Goal: Transaction & Acquisition: Book appointment/travel/reservation

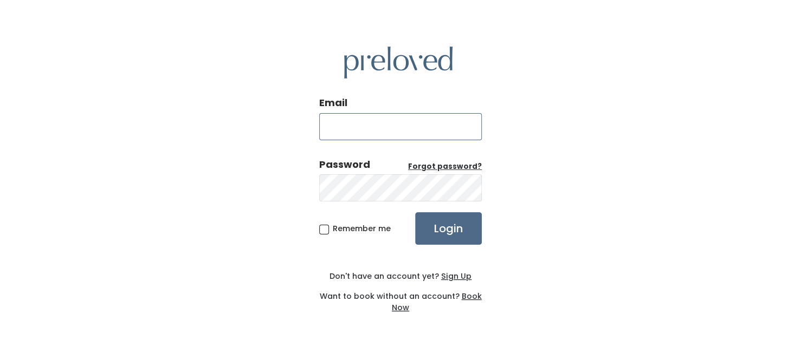
type input "veronica26cantu@gmail.com"
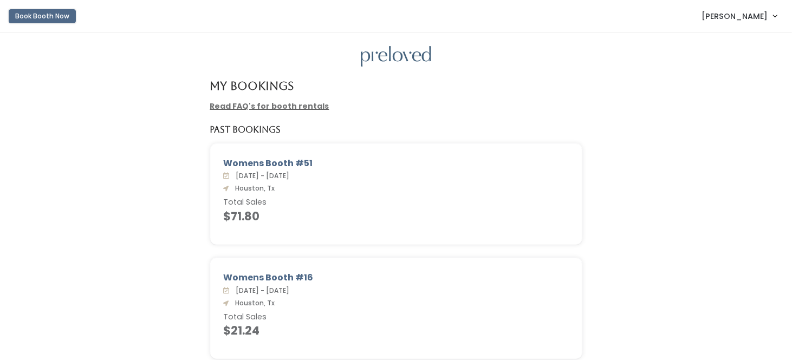
click at [61, 16] on button "Book Booth Now" at bounding box center [42, 16] width 67 height 14
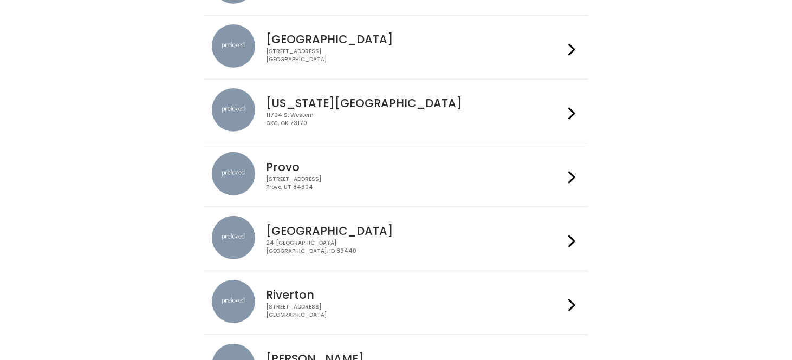
scroll to position [222, 0]
click at [356, 54] on div "3903 N Braeswood Blvd Houston, TX 77025" at bounding box center [415, 55] width 298 height 16
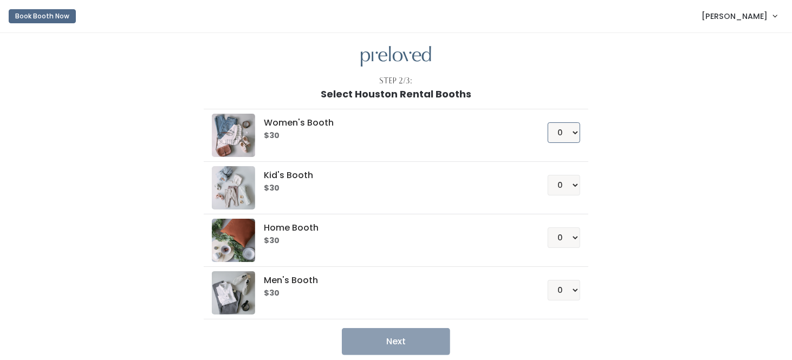
click at [571, 132] on select "0 1 2 3 4" at bounding box center [564, 133] width 33 height 21
select select "4"
click at [549, 123] on select "0 1 2 3 4" at bounding box center [564, 133] width 33 height 21
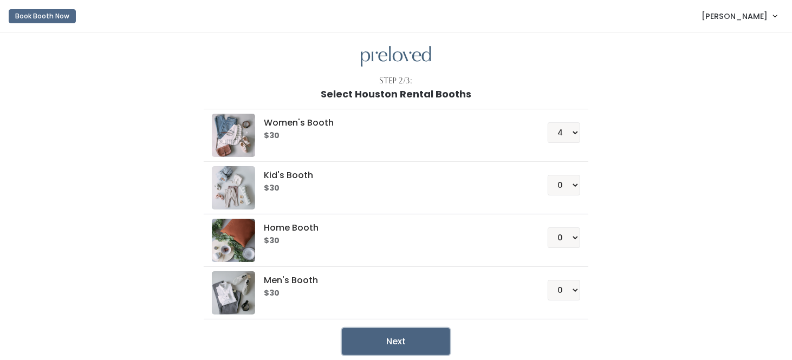
click at [415, 341] on button "Next" at bounding box center [396, 341] width 108 height 27
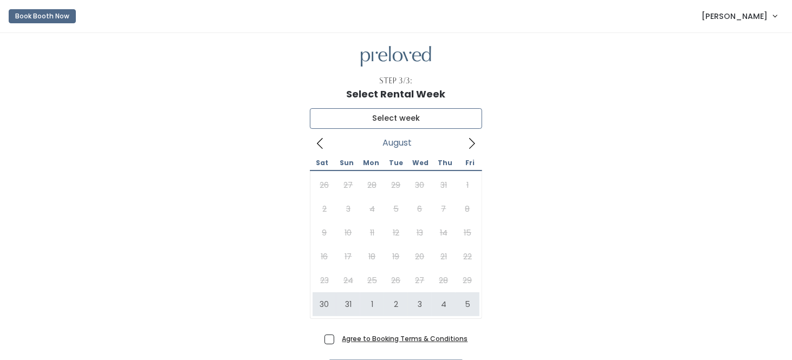
type input "[DATE] to [DATE]"
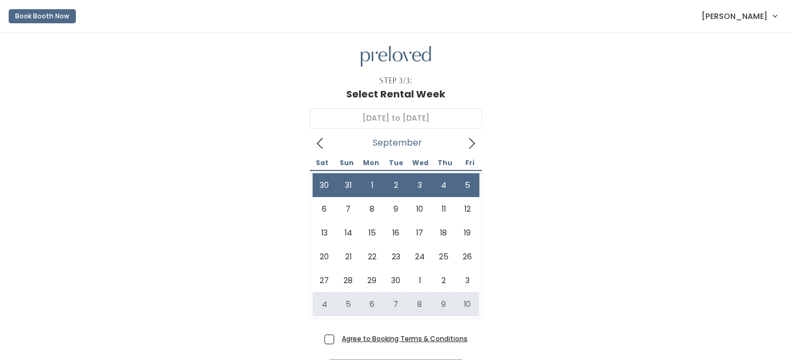
click at [559, 230] on div "[DATE] to September [DATE] Sun Mon Tue Wed Thu Fri 30 31 1 2 3 4 5 6 7 8 9 10 1…" at bounding box center [396, 215] width 758 height 231
click at [338, 337] on span "Agree to Booking Terms & Conditions" at bounding box center [403, 338] width 130 height 11
click at [338, 337] on input "Agree to Booking Terms & Conditions" at bounding box center [341, 336] width 7 height 7
checkbox input "true"
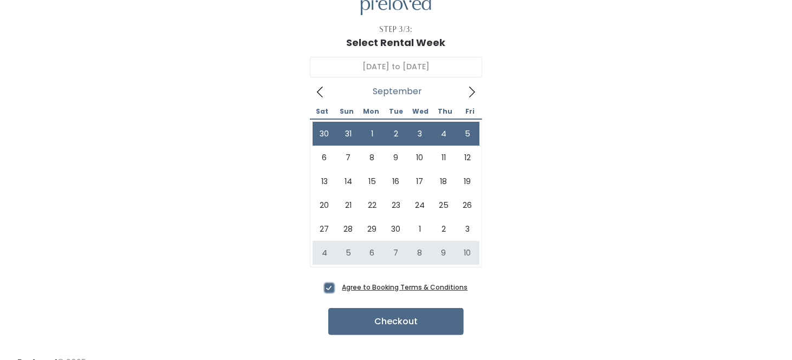
scroll to position [67, 0]
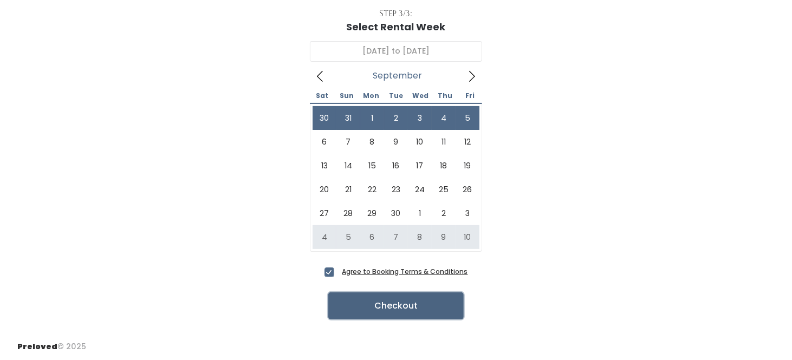
click at [403, 299] on button "Checkout" at bounding box center [396, 306] width 136 height 27
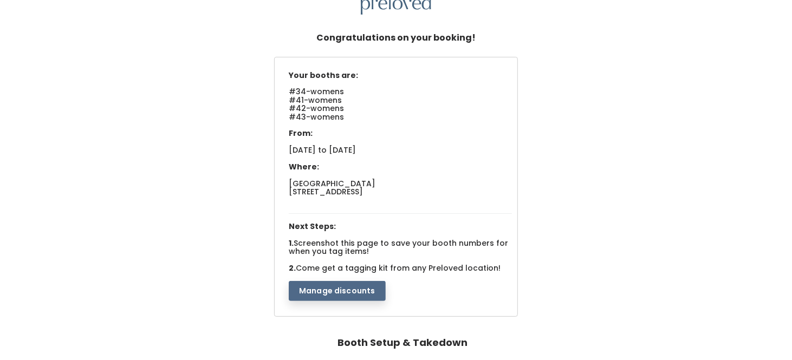
scroll to position [54, 0]
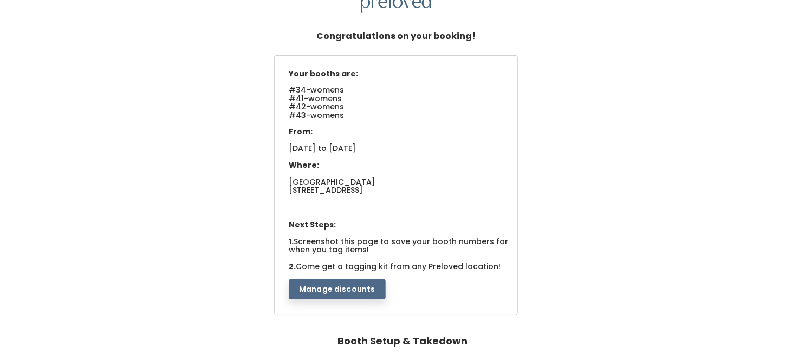
drag, startPoint x: 320, startPoint y: 250, endPoint x: 383, endPoint y: 255, distance: 63.6
click at [383, 255] on div "Your booths are: #34-womens #41-womens #42-womens #43-womens From: Sat. Aug 30 …" at bounding box center [400, 183] width 234 height 236
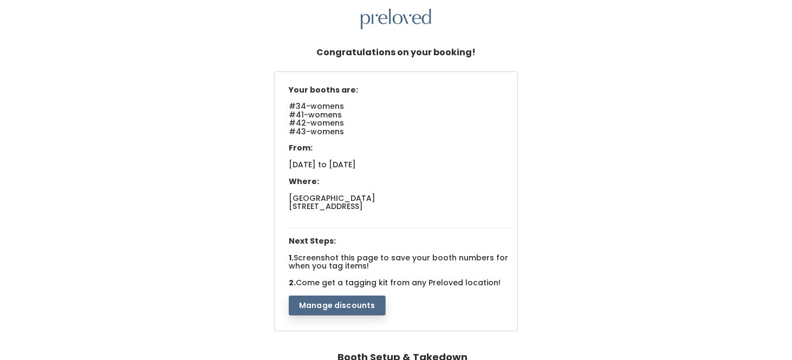
scroll to position [36, 0]
